Goal: Information Seeking & Learning: Learn about a topic

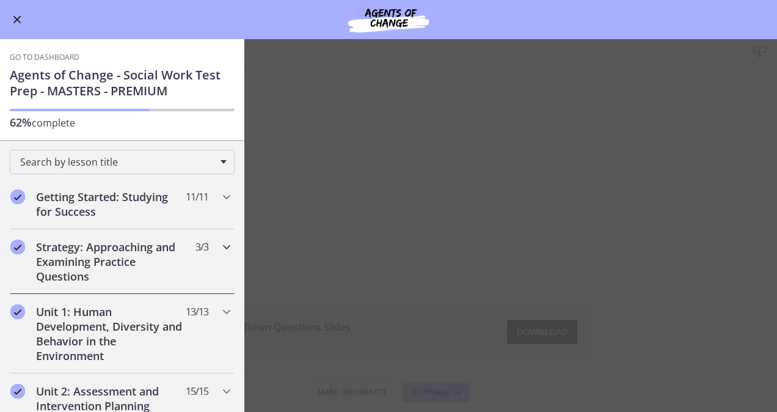
scroll to position [117, 0]
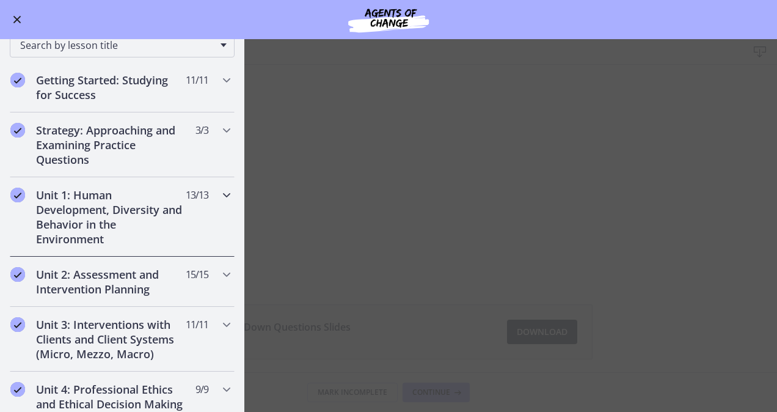
click at [219, 188] on icon "Chapters" at bounding box center [226, 195] width 15 height 15
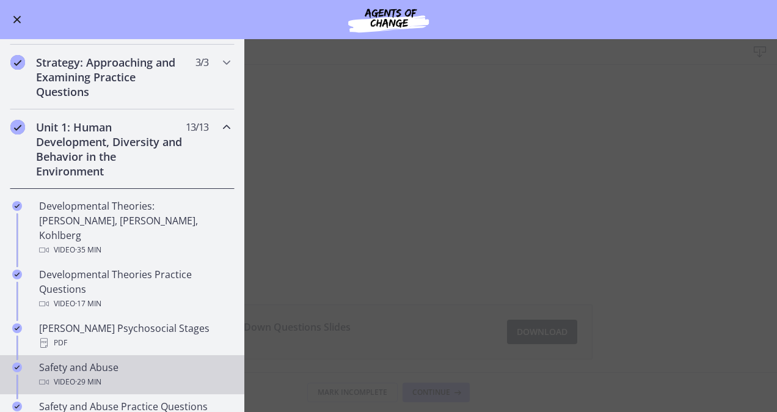
scroll to position [119, 0]
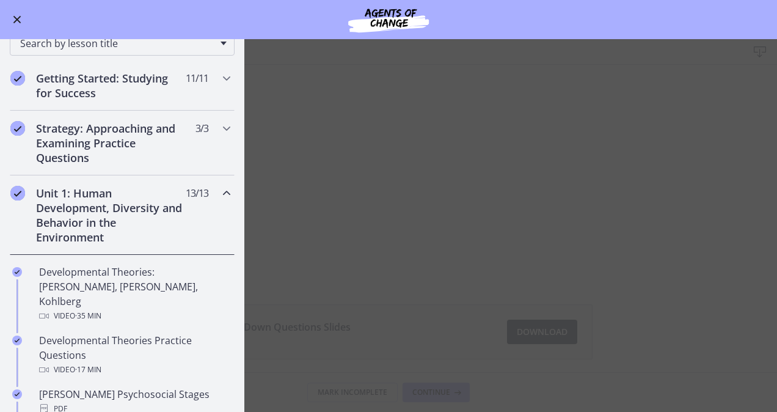
click at [219, 187] on icon "Chapters" at bounding box center [226, 193] width 15 height 15
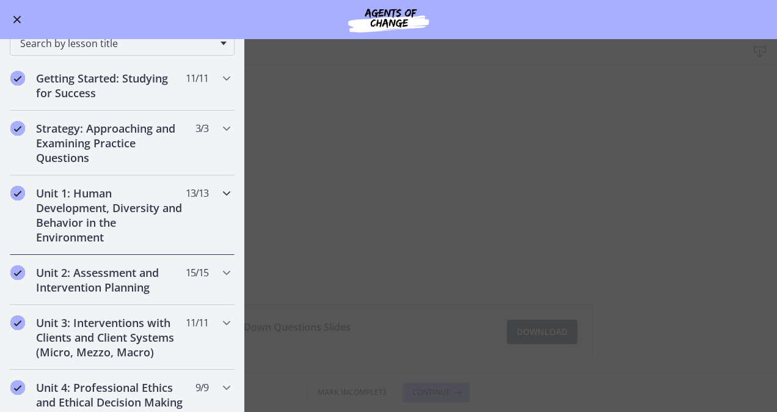
scroll to position [307, 0]
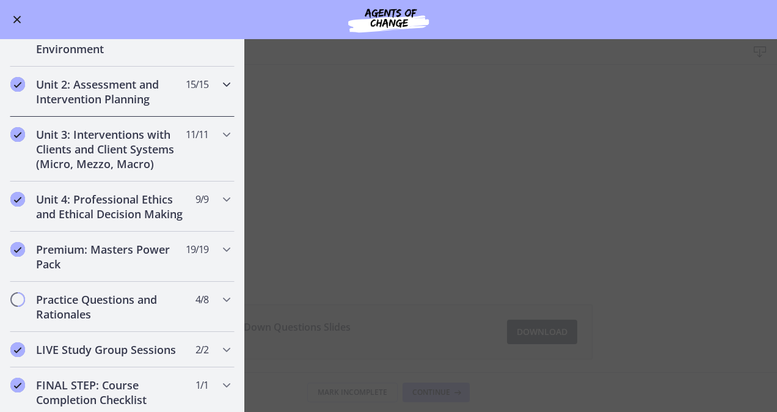
click at [219, 85] on icon "Chapters" at bounding box center [226, 84] width 15 height 15
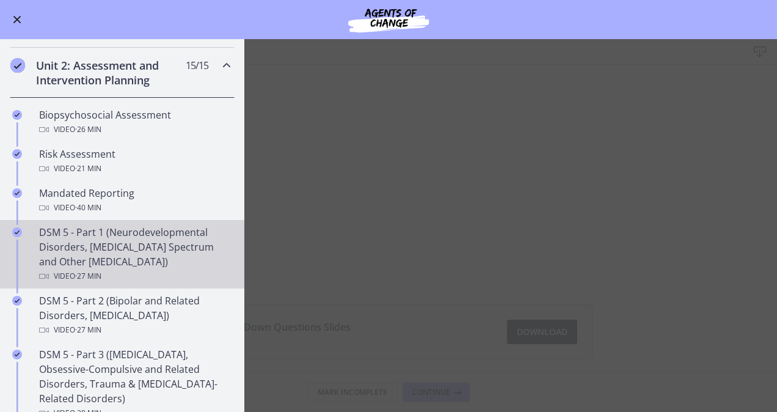
scroll to position [334, 0]
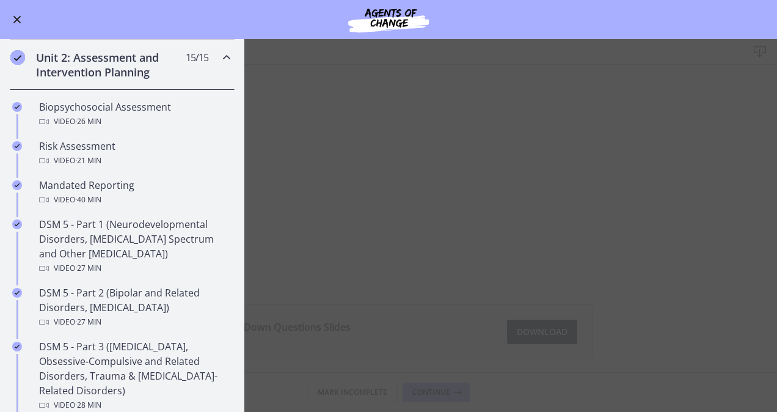
click at [219, 56] on icon "Chapters" at bounding box center [226, 57] width 15 height 15
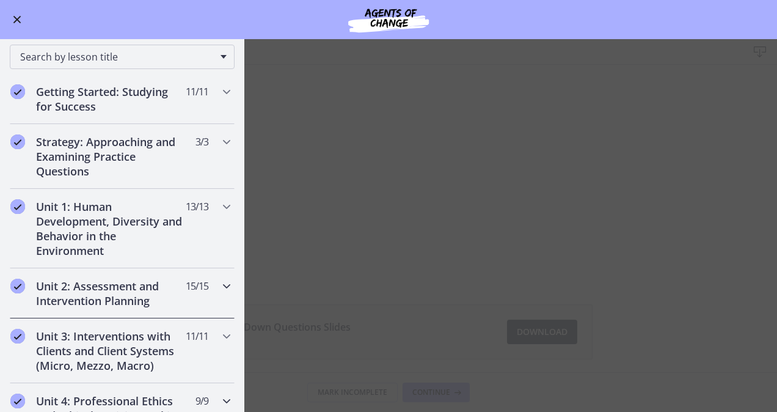
scroll to position [98, 0]
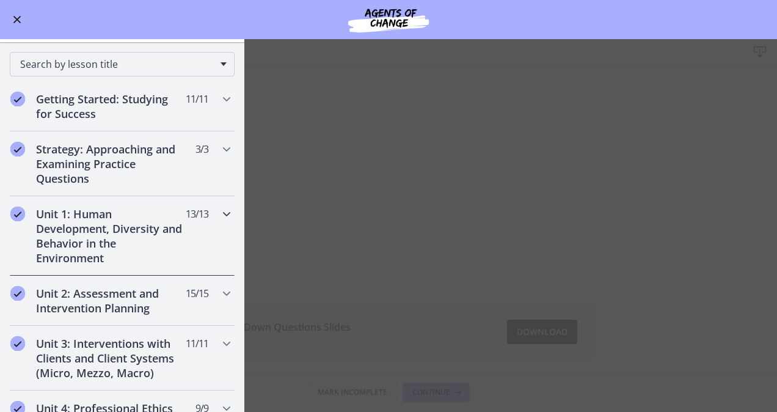
click at [205, 210] on div "Unit 1: Human Development, Diversity and Behavior in the Environment 13 / 13 Co…" at bounding box center [122, 235] width 225 height 79
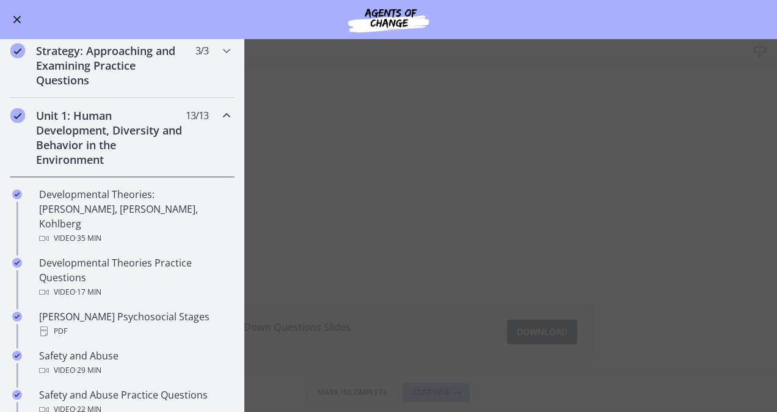
scroll to position [202, 0]
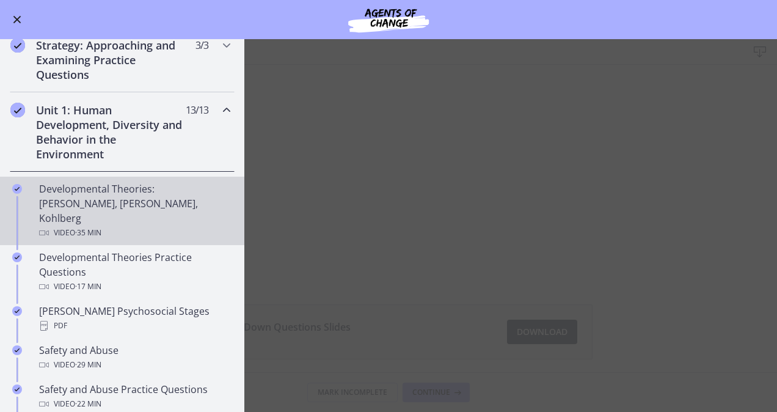
click at [88, 195] on div "Developmental Theories: [PERSON_NAME], [PERSON_NAME], Kohlberg Video · 35 min" at bounding box center [134, 210] width 191 height 59
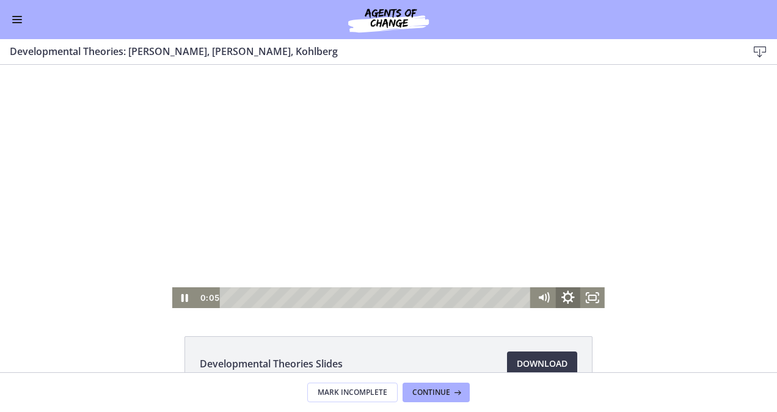
click at [567, 299] on icon "Show settings menu" at bounding box center [567, 297] width 29 height 25
click at [568, 258] on span "1.5x" at bounding box center [583, 256] width 31 height 21
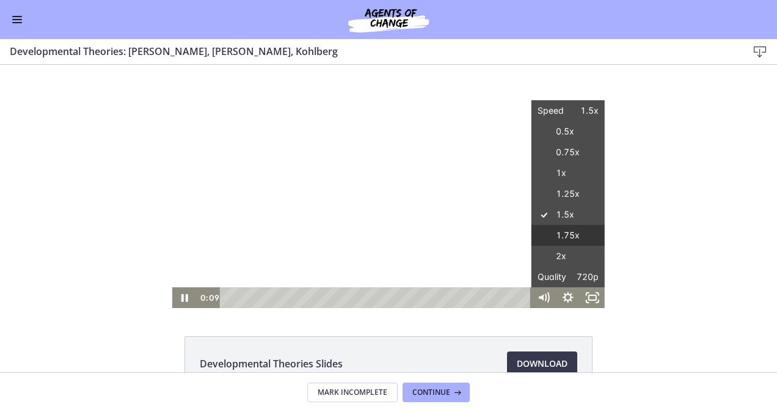
click at [556, 233] on label "1.75x" at bounding box center [567, 235] width 73 height 21
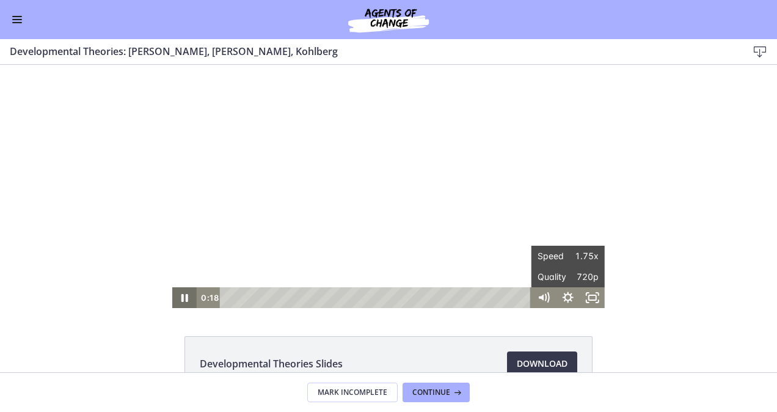
click at [181, 298] on icon "Pause" at bounding box center [184, 297] width 24 height 21
click at [183, 298] on icon "Play Video" at bounding box center [186, 297] width 6 height 9
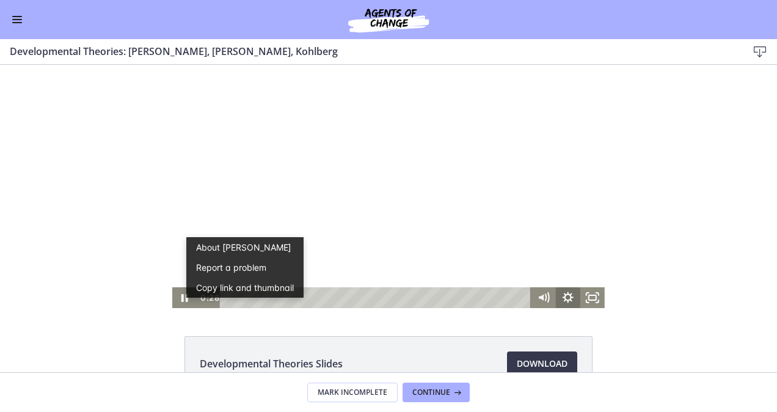
click at [564, 297] on icon "Show settings menu" at bounding box center [568, 297] width 24 height 21
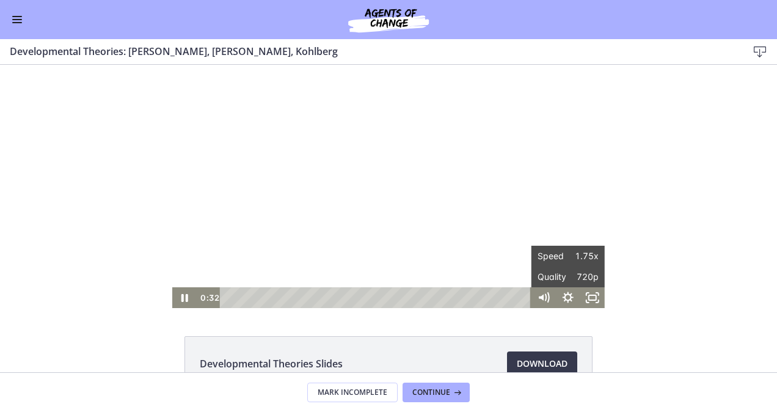
click at [651, 203] on div "Click for sound @keyframes VOLUME_SMALL_WAVE_FLASH { 0% { opacity: 0; } 33% { o…" at bounding box center [388, 186] width 777 height 243
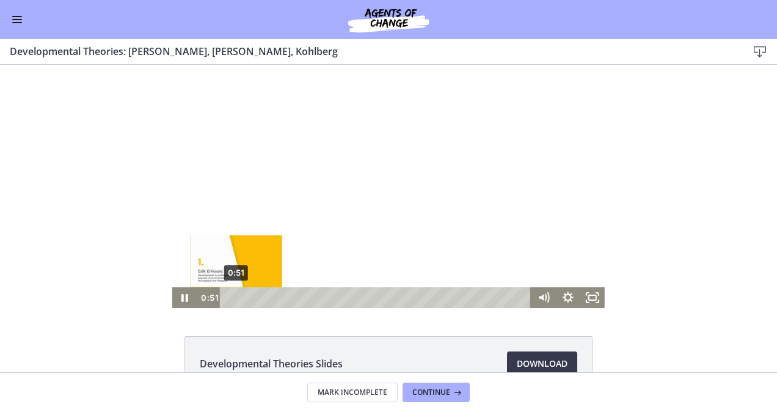
click at [232, 298] on div "0:51" at bounding box center [377, 297] width 296 height 21
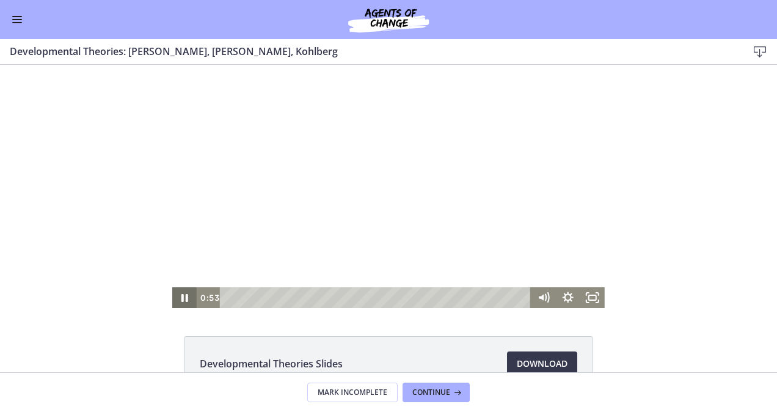
click at [180, 298] on icon "Pause" at bounding box center [184, 297] width 24 height 21
click at [183, 298] on icon "Play Video" at bounding box center [186, 297] width 6 height 9
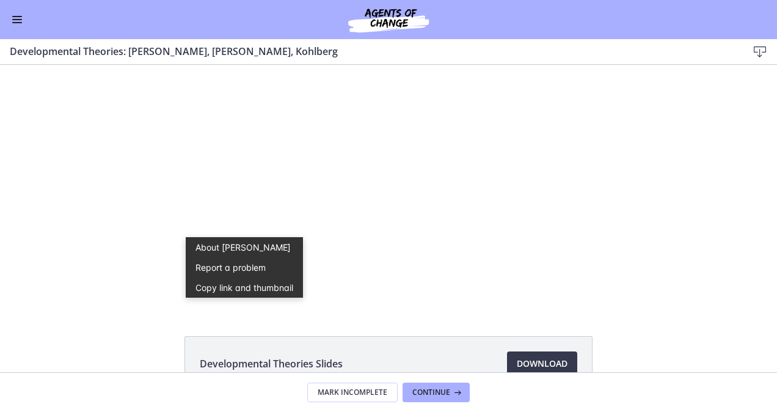
click at [114, 279] on div "Click for sound @keyframes VOLUME_SMALL_WAVE_FLASH { 0% { opacity: 0; } 33% { o…" at bounding box center [388, 186] width 777 height 243
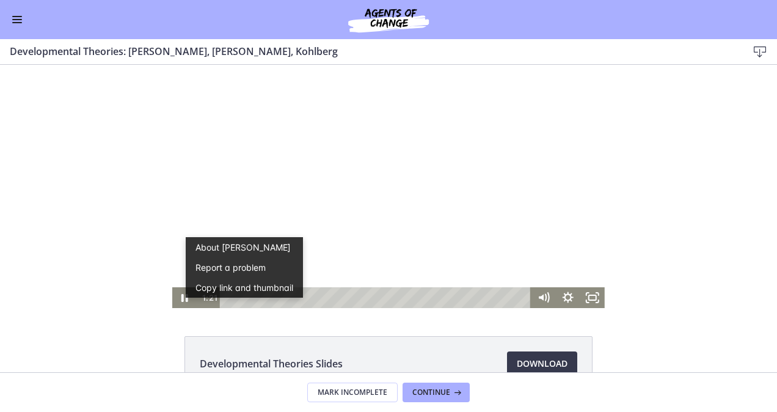
click at [318, 229] on div at bounding box center [388, 186] width 432 height 243
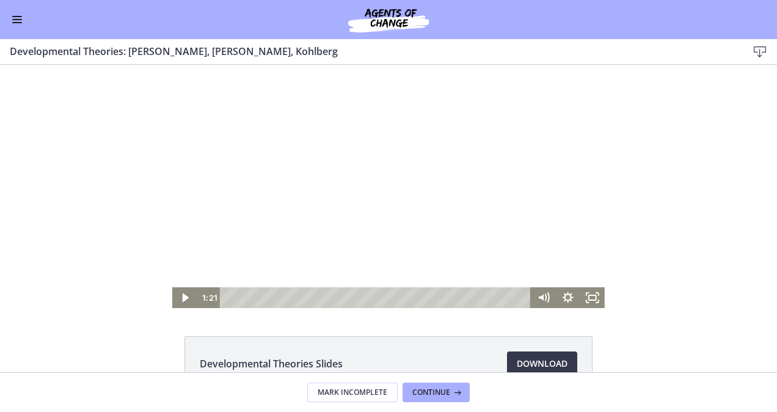
click at [318, 229] on div at bounding box center [388, 186] width 432 height 243
click at [181, 296] on icon "Pause" at bounding box center [184, 297] width 24 height 21
click at [182, 298] on icon "Play Video" at bounding box center [185, 298] width 7 height 10
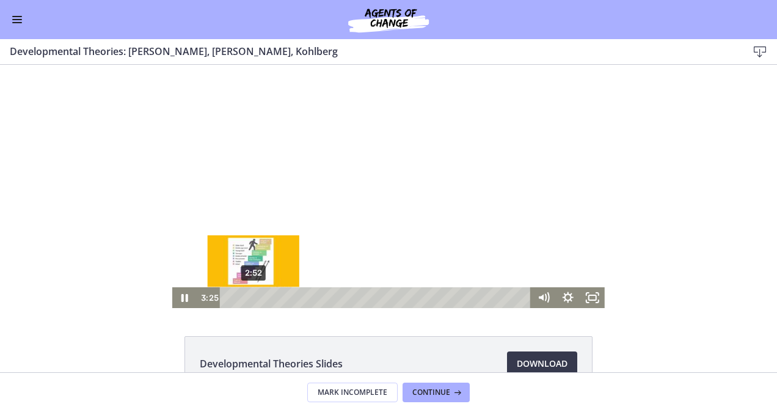
click at [249, 299] on div "2:52" at bounding box center [377, 297] width 296 height 21
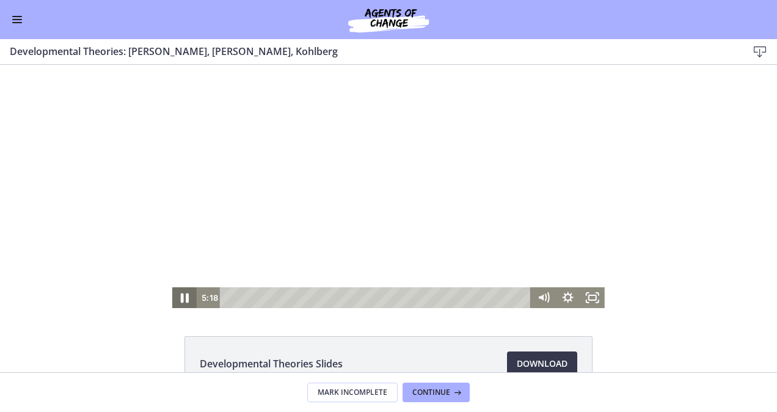
click at [184, 297] on icon "Pause" at bounding box center [184, 297] width 29 height 25
click at [177, 294] on icon "Play Video" at bounding box center [185, 297] width 29 height 25
click at [182, 299] on icon "Pause" at bounding box center [184, 298] width 7 height 8
click at [183, 294] on icon "Play Video" at bounding box center [185, 297] width 29 height 25
click at [184, 300] on icon "Pause" at bounding box center [184, 297] width 24 height 21
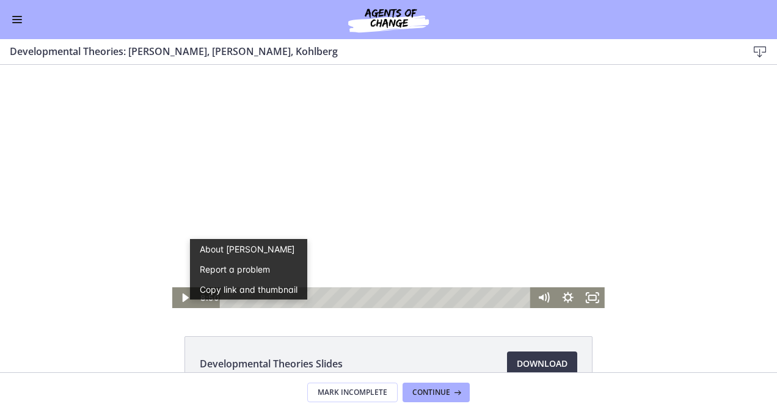
click at [652, 222] on div "Click for sound @keyframes VOLUME_SMALL_WAVE_FLASH { 0% { opacity: 0; } 33% { o…" at bounding box center [388, 186] width 777 height 243
click at [349, 190] on div at bounding box center [388, 186] width 432 height 243
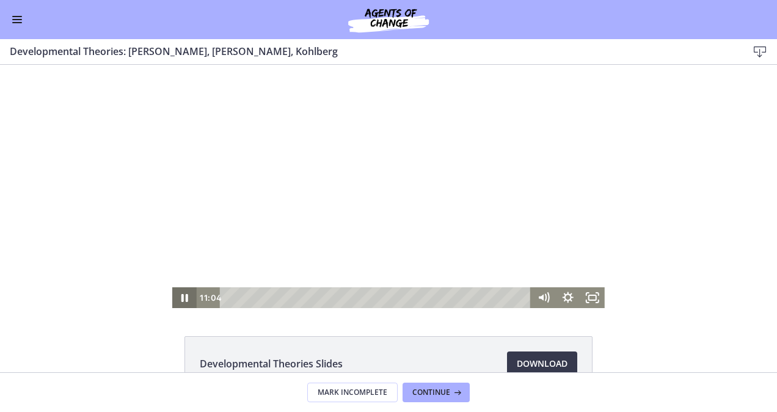
click at [181, 301] on icon "Pause" at bounding box center [184, 298] width 7 height 8
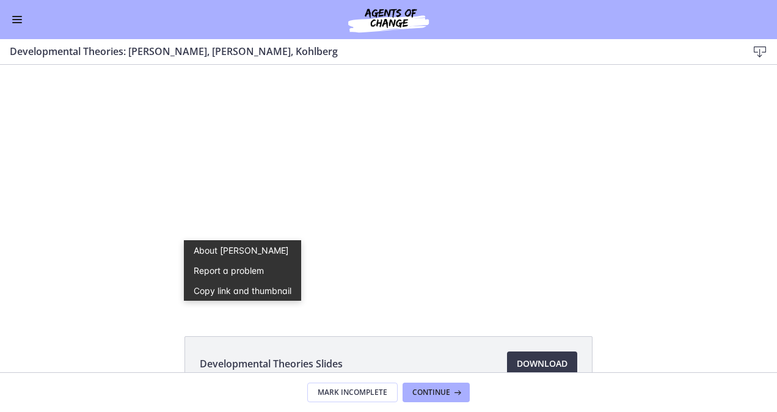
click at [131, 309] on div "Developmental Theories Slides Download Opens in a new window" at bounding box center [388, 218] width 777 height 307
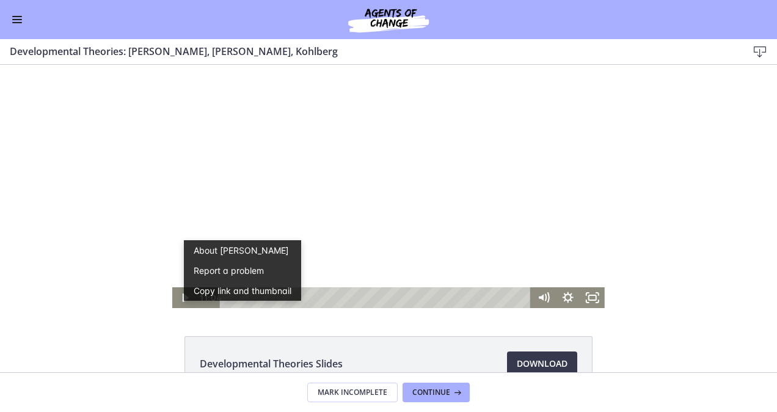
click at [297, 209] on div at bounding box center [388, 186] width 432 height 243
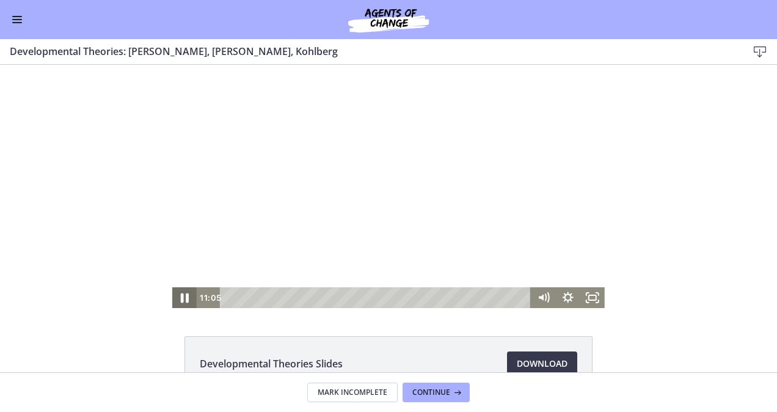
click at [180, 297] on icon "Pause" at bounding box center [184, 297] width 29 height 25
